Goal: Task Accomplishment & Management: Complete application form

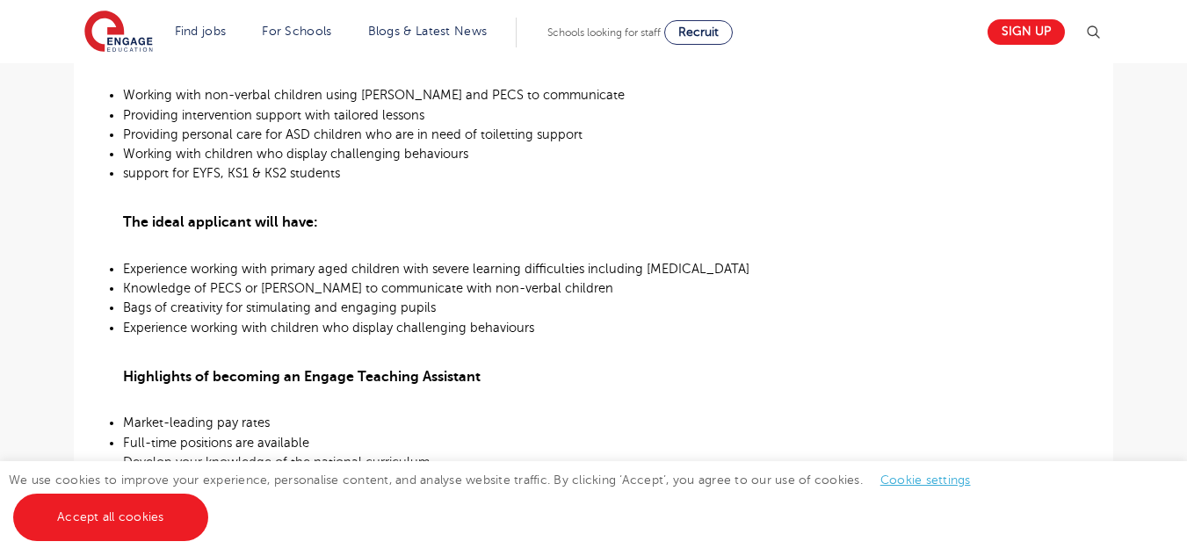
scroll to position [903, 0]
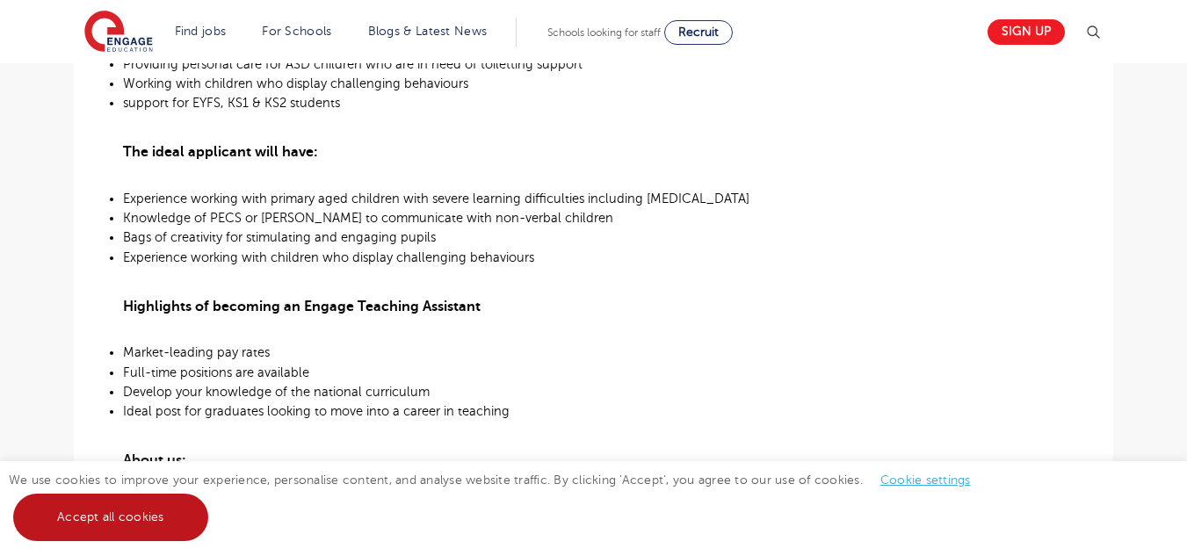
click at [178, 504] on link "Accept all cookies" at bounding box center [110, 517] width 195 height 47
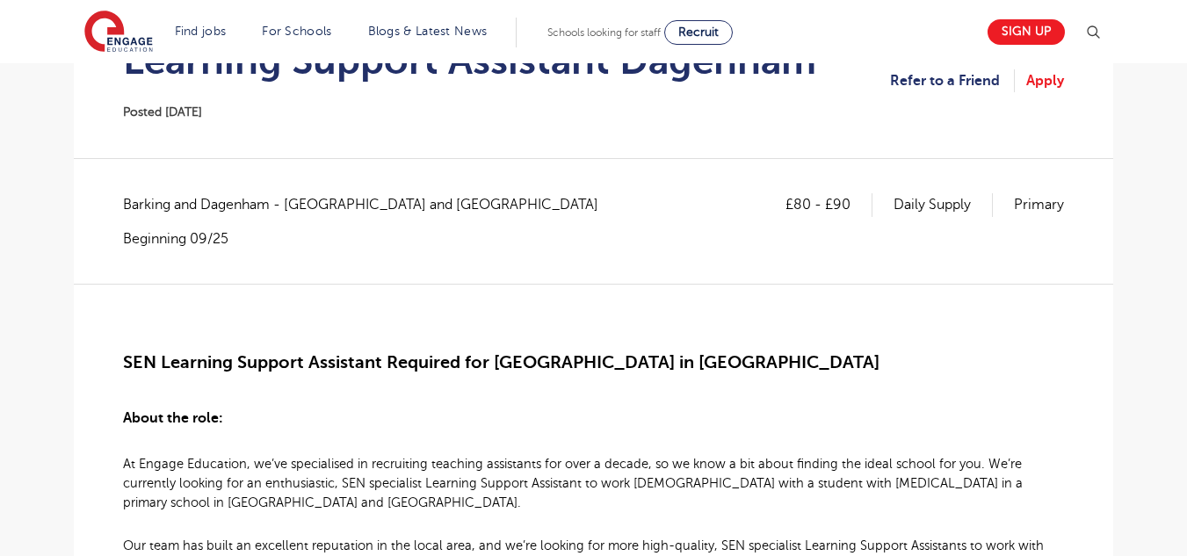
scroll to position [210, 0]
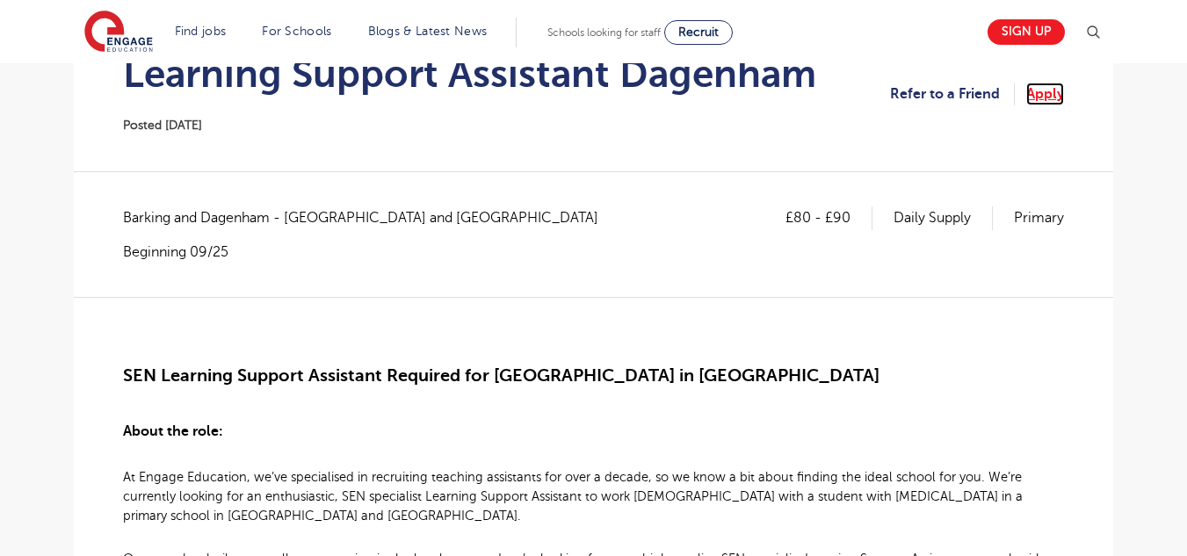
click at [1039, 91] on link "Apply" at bounding box center [1045, 94] width 38 height 23
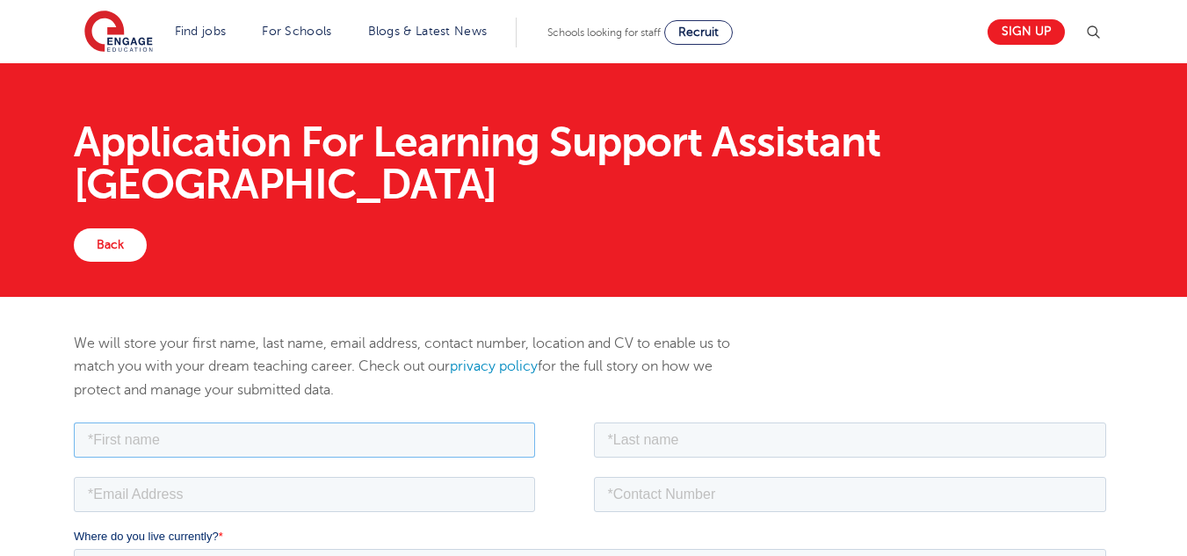
click at [116, 446] on input "text" at bounding box center [304, 439] width 461 height 35
type input "Fatbardha"
click at [636, 425] on input "text" at bounding box center [850, 439] width 513 height 35
type input "Paloja"
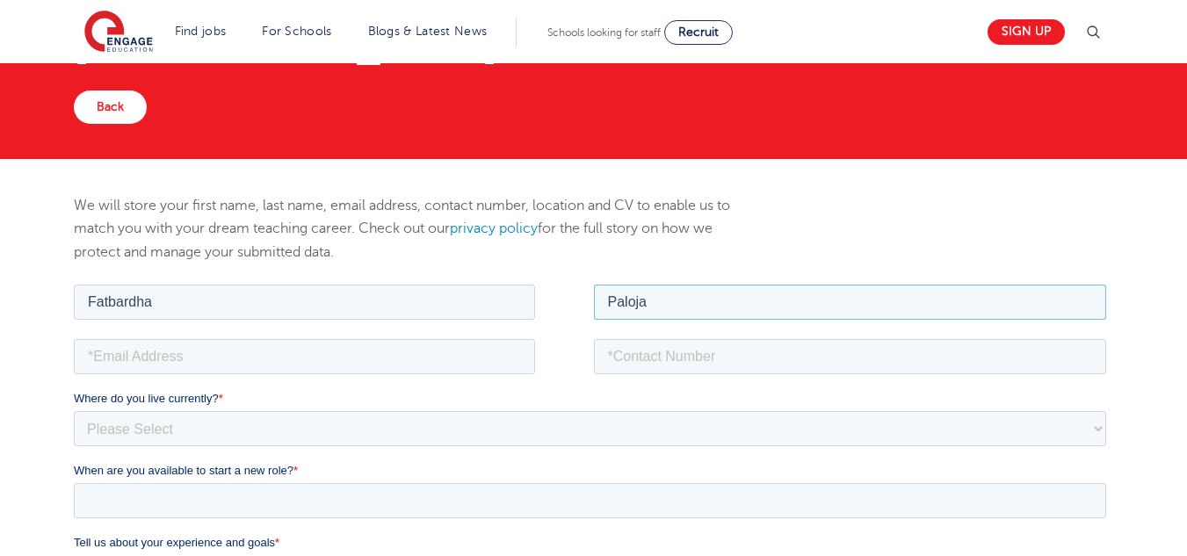
scroll to position [141, 0]
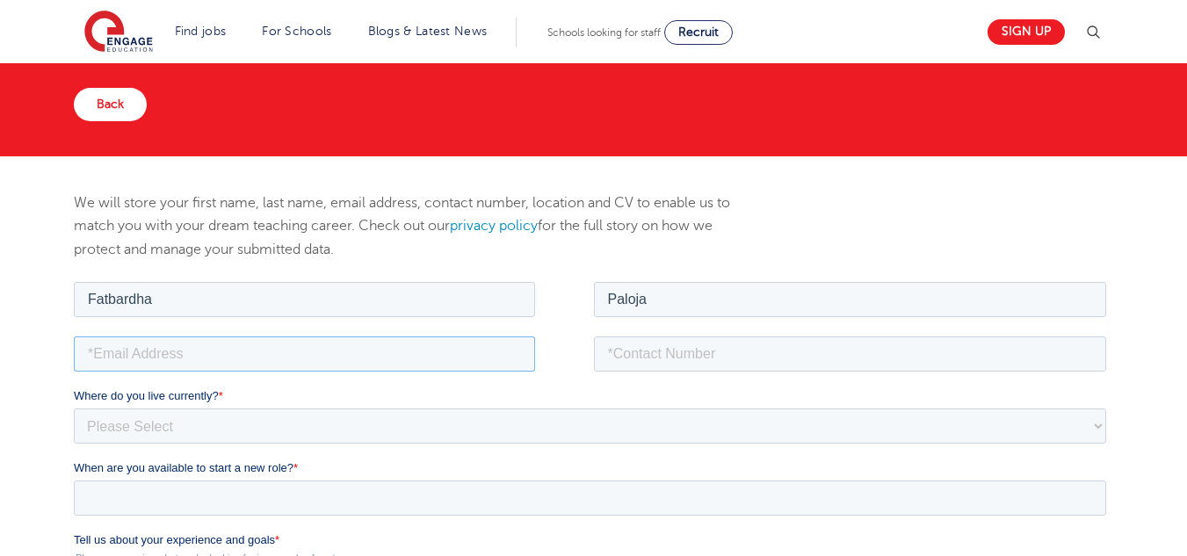
click at [161, 360] on input "email" at bounding box center [304, 353] width 461 height 35
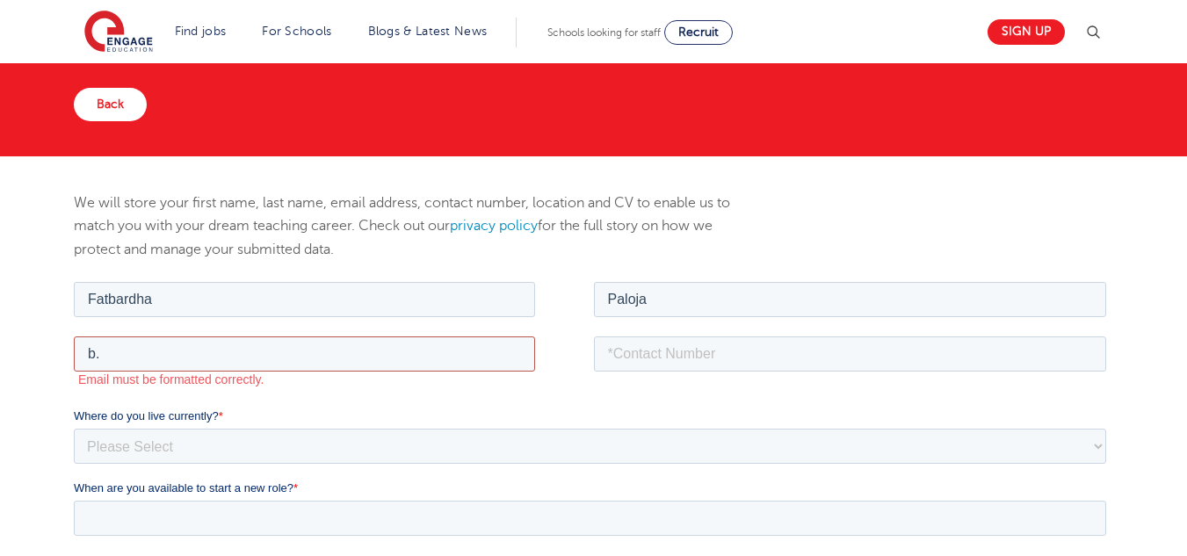
type input "b.paloja@hotmail.co.uk"
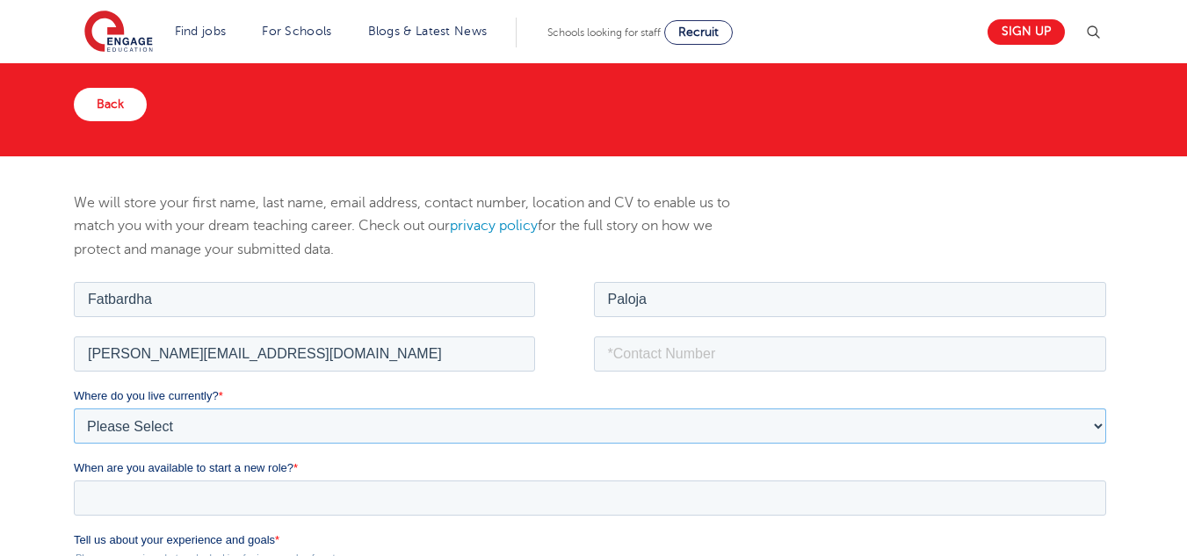
click at [166, 430] on select "Please Select UK Canada Ireland Australia New Zealand Europe USA South Africa J…" at bounding box center [590, 425] width 1033 height 35
select select "UK"
click at [74, 408] on select "Please Select UK Canada Ireland Australia New Zealand Europe USA South Africa J…" at bounding box center [590, 425] width 1033 height 35
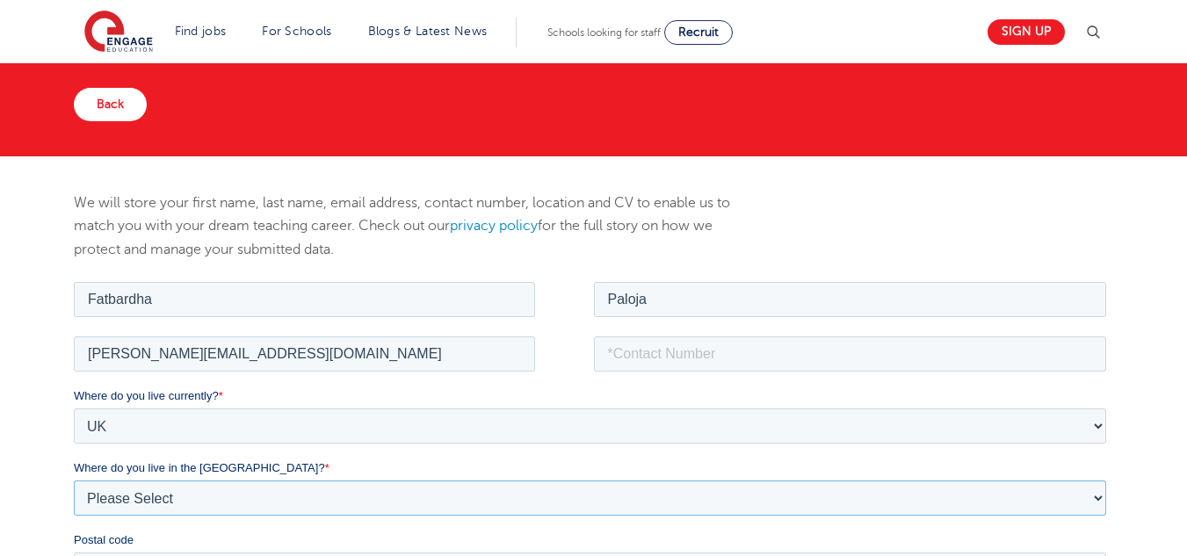
click at [178, 494] on select "Please Select Overseas Barnsley Bedfordshire Berkshire Bournemouth Bracknell Fo…" at bounding box center [590, 497] width 1033 height 35
select select "London"
click at [74, 480] on select "Please Select Overseas Barnsley Bedfordshire Berkshire Bournemouth Bracknell Fo…" at bounding box center [590, 497] width 1033 height 35
click at [165, 463] on span "Where do you live in the UK?" at bounding box center [199, 467] width 251 height 13
click at [165, 480] on select "Please Select Overseas Barnsley Bedfordshire Berkshire Bournemouth Bracknell Fo…" at bounding box center [590, 497] width 1033 height 35
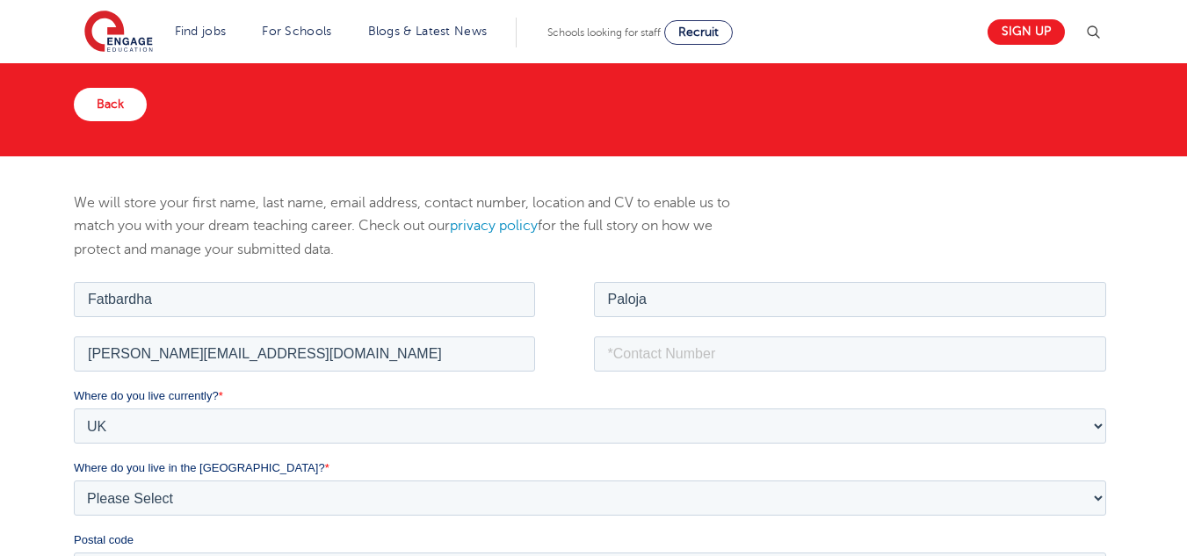
click at [156, 547] on label "Postal code" at bounding box center [594, 540] width 1040 height 18
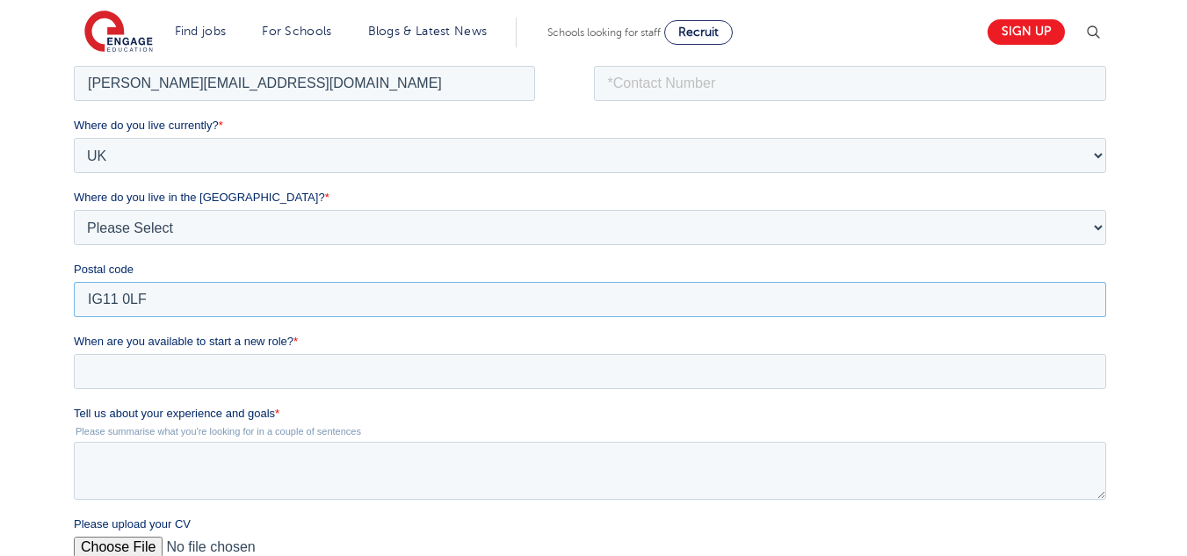
drag, startPoint x: 1194, startPoint y: 552, endPoint x: 826, endPoint y: 320, distance: 435.2
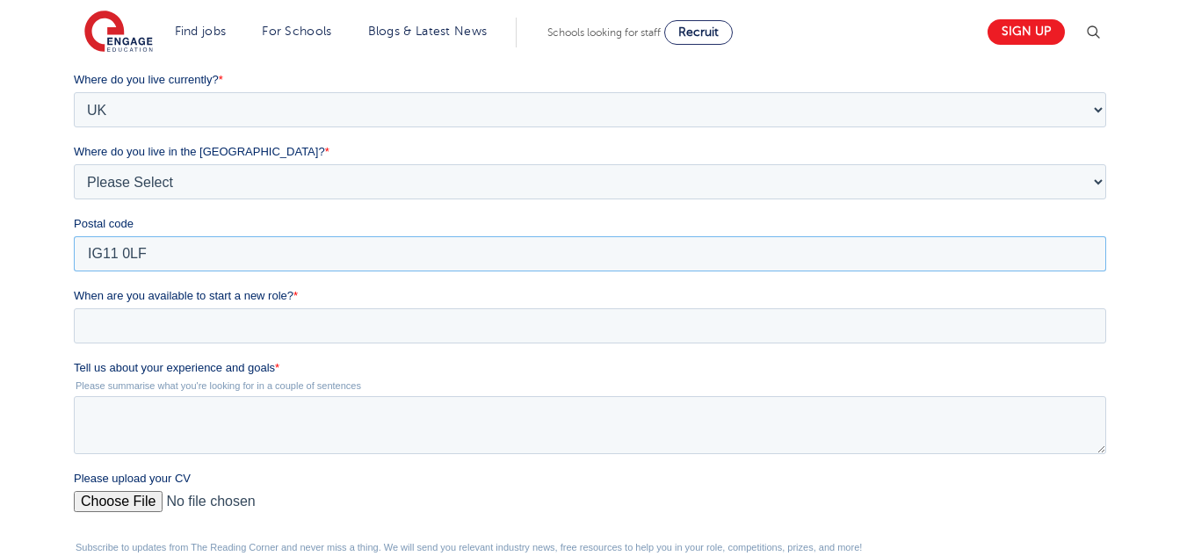
type input "IG11 0LF"
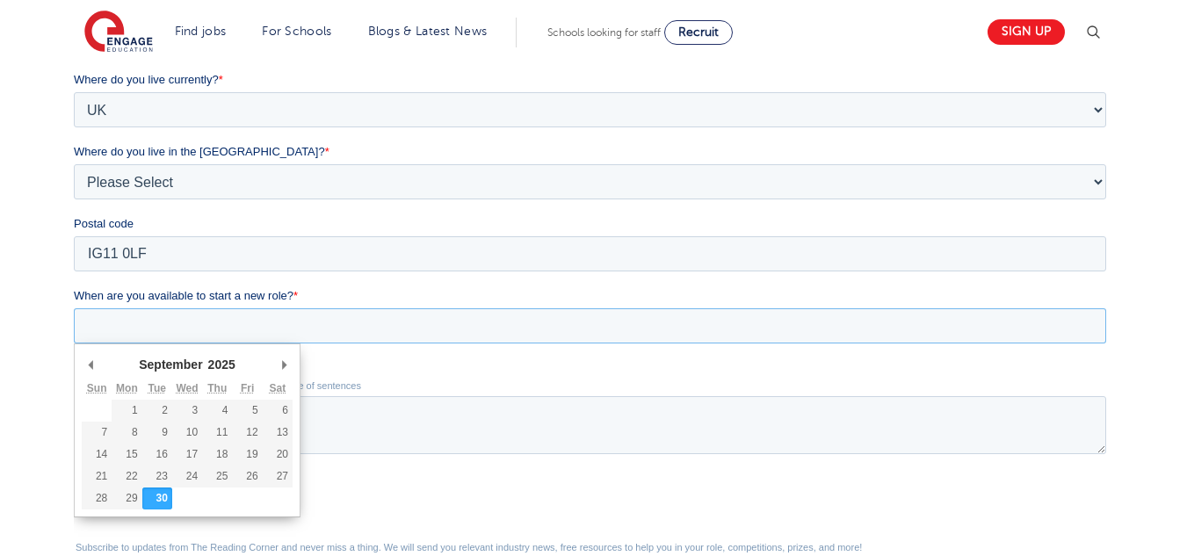
click at [133, 314] on input "When are you available to start a new role? *" at bounding box center [590, 325] width 1033 height 35
type div "2025-10-28"
type input "2025/10/28"
click at [172, 312] on input "2025/10/28" at bounding box center [590, 325] width 1033 height 35
type div "2025-10-01"
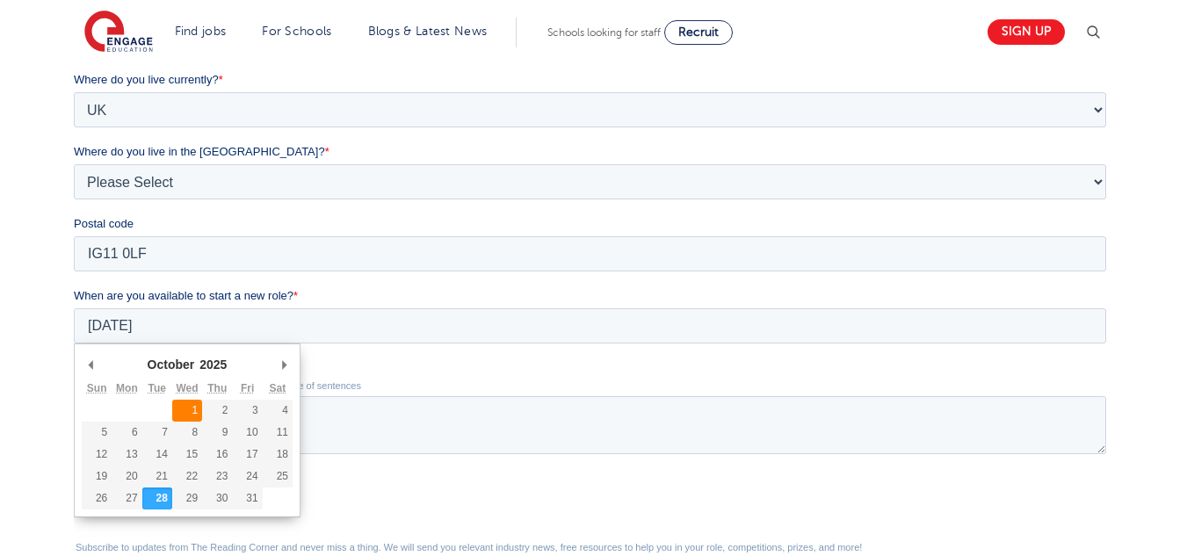
type input "2025/10/01"
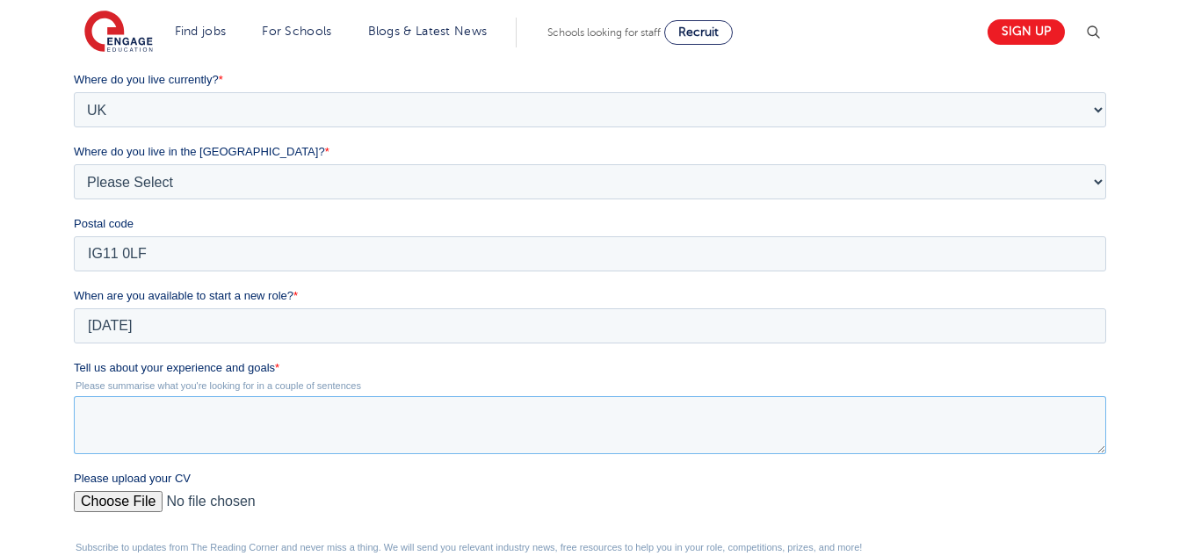
click at [169, 430] on textarea "Tell us about your experience and goals *" at bounding box center [590, 425] width 1033 height 58
type textarea "i"
click at [170, 410] on textarea "I have" at bounding box center [590, 425] width 1033 height 58
type textarea "I have experience with children"
click at [141, 499] on input "Please upload your CV" at bounding box center [590, 508] width 1033 height 35
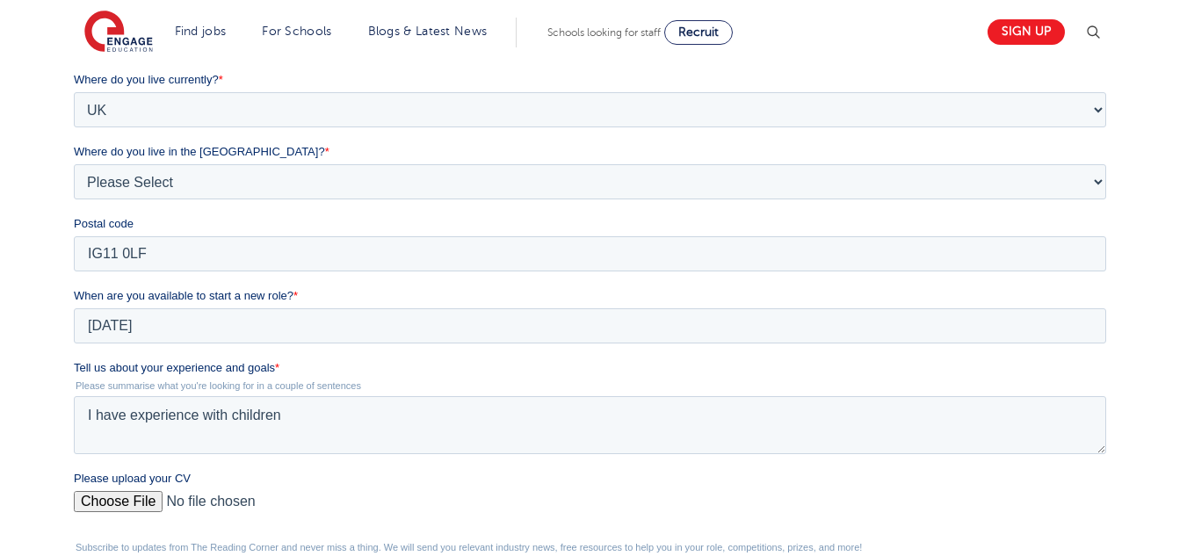
type input "C:\fakepath\CV for TA 1.docx"
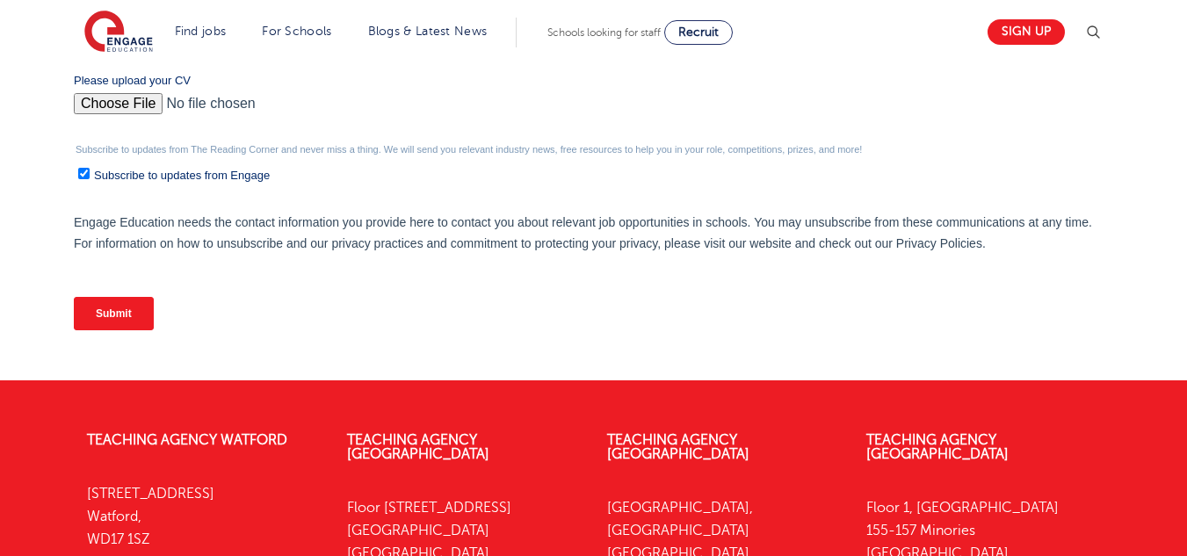
scroll to position [879, 0]
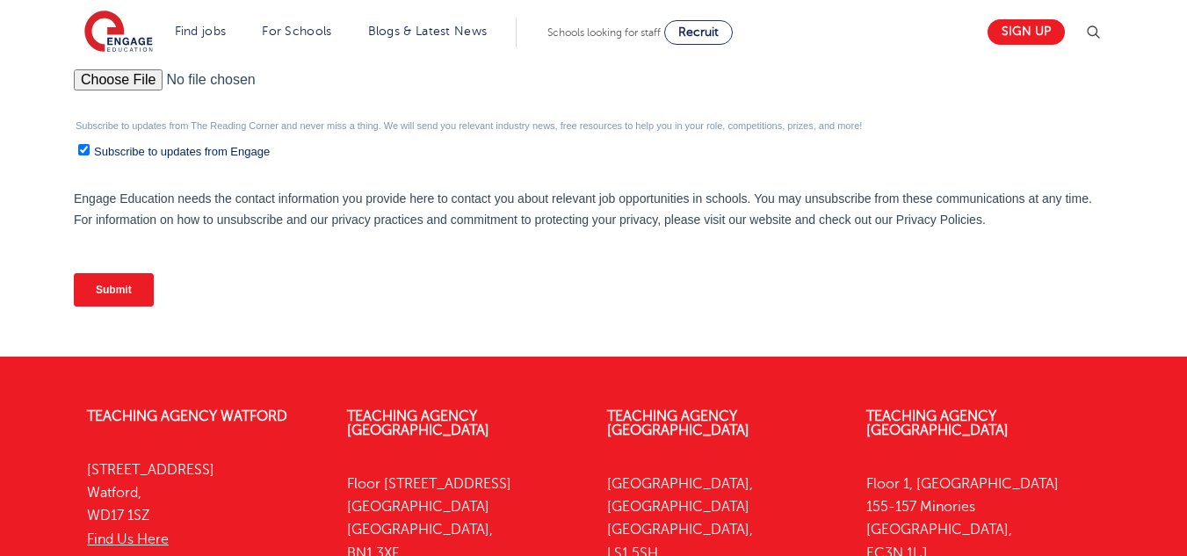
click at [125, 281] on input "Submit" at bounding box center [114, 289] width 80 height 33
